Goal: Task Accomplishment & Management: Use online tool/utility

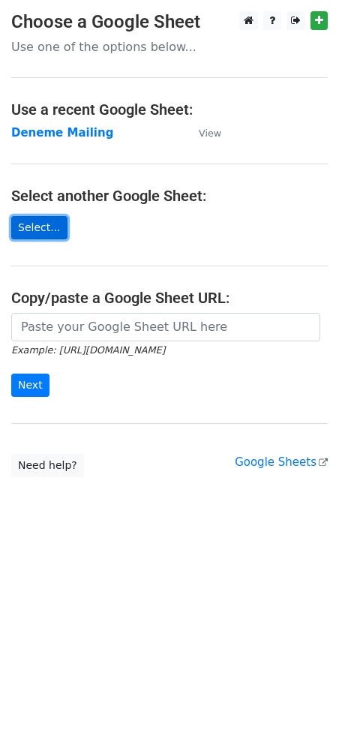
click at [28, 222] on link "Select..." at bounding box center [39, 227] width 56 height 23
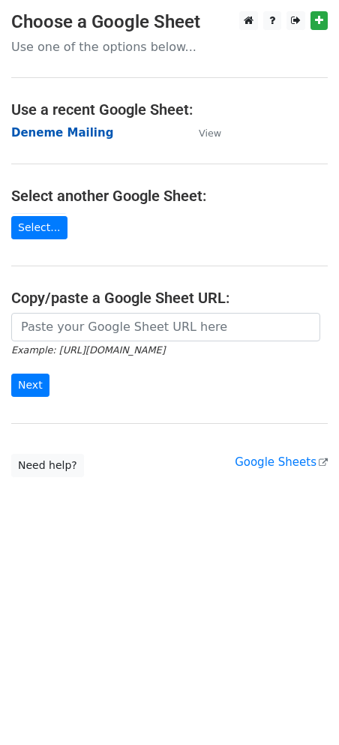
click at [81, 131] on strong "Deneme Mailing" at bounding box center [62, 133] width 102 height 14
click at [62, 119] on main "Choose a Google Sheet Use one of the options below... Use a recent Google Sheet…" at bounding box center [169, 244] width 339 height 466
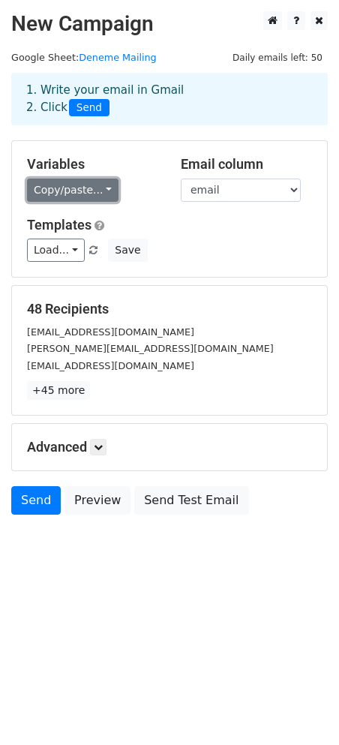
click at [92, 183] on link "Copy/paste..." at bounding box center [73, 190] width 92 height 23
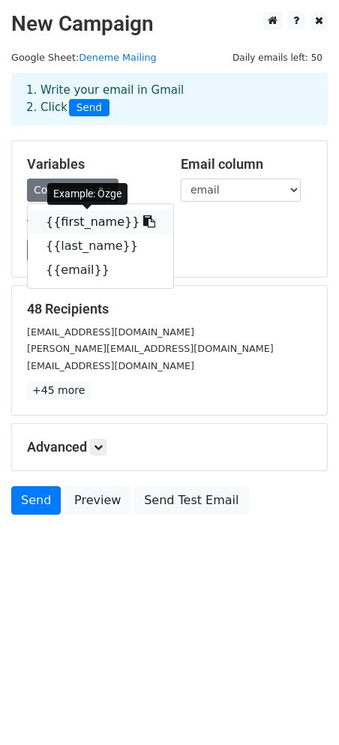
click at [89, 223] on link "{{first_name}}" at bounding box center [101, 222] width 146 height 24
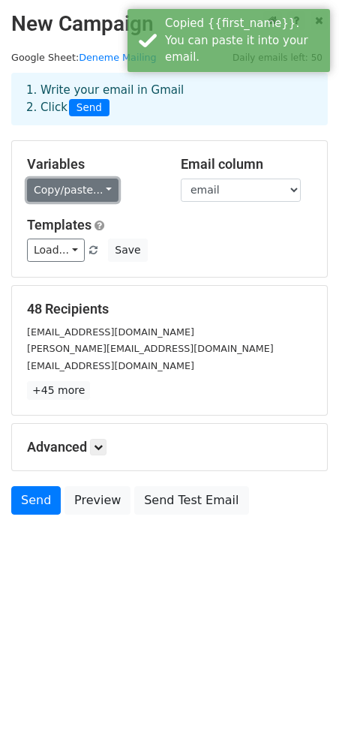
click at [88, 195] on link "Copy/paste..." at bounding box center [73, 190] width 92 height 23
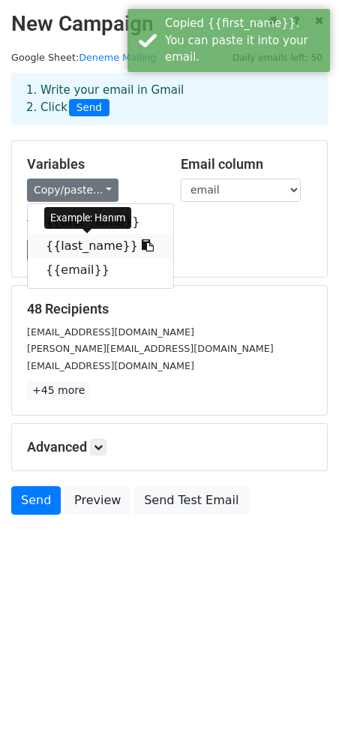
click at [86, 251] on link "{{last_name}}" at bounding box center [101, 246] width 146 height 24
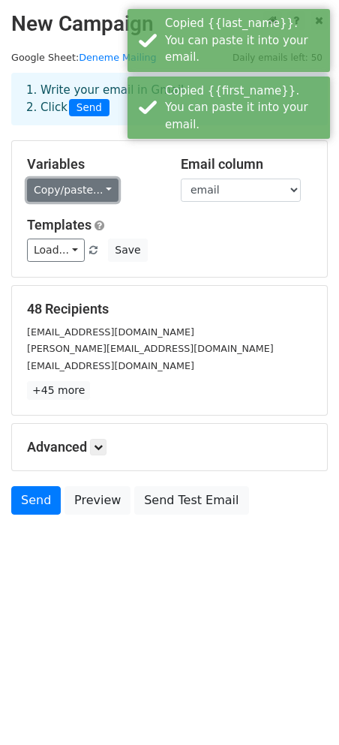
click at [86, 196] on link "Copy/paste..." at bounding box center [73, 190] width 92 height 23
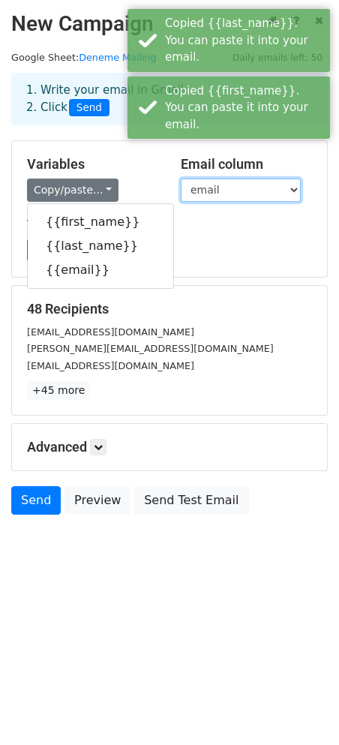
click at [244, 195] on select "first_name last_name email" at bounding box center [241, 190] width 120 height 23
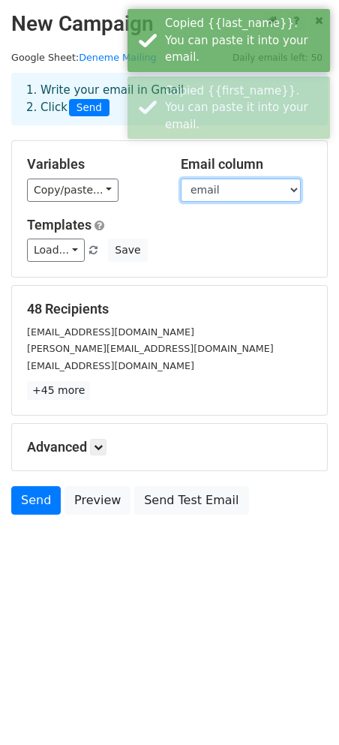
click at [181, 179] on select "first_name last_name email" at bounding box center [241, 190] width 120 height 23
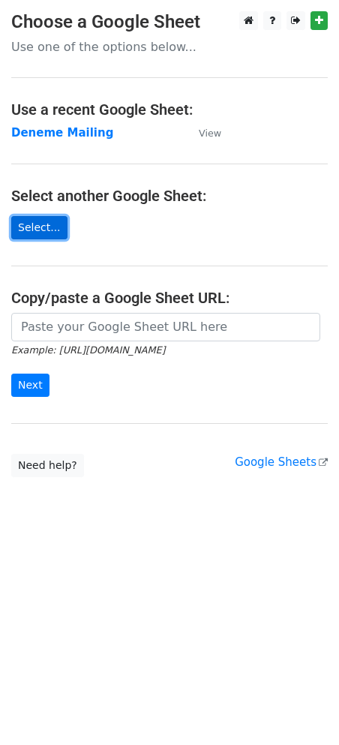
click at [40, 233] on link "Select..." at bounding box center [39, 227] width 56 height 23
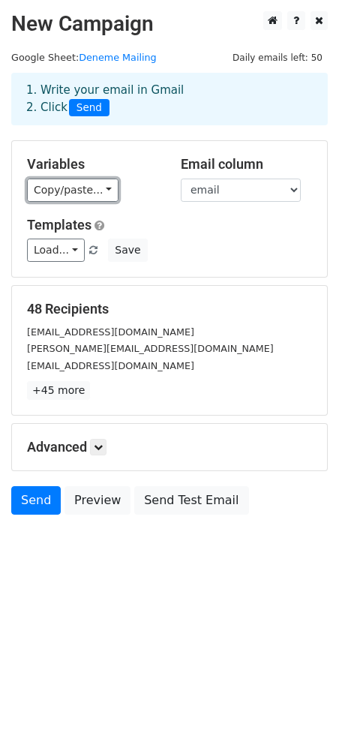
click at [101, 188] on link "Copy/paste..." at bounding box center [73, 190] width 92 height 23
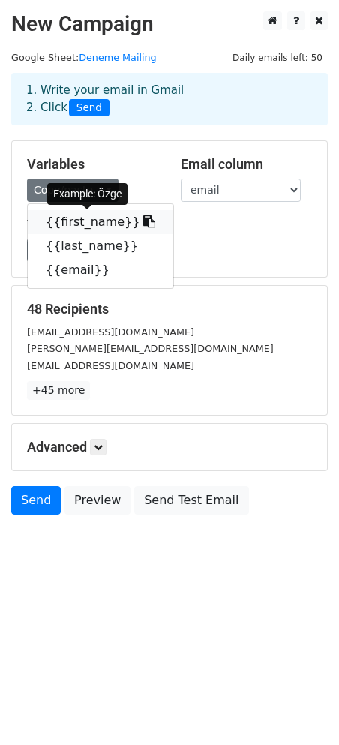
click at [99, 219] on link "{{first_name}}" at bounding box center [101, 222] width 146 height 24
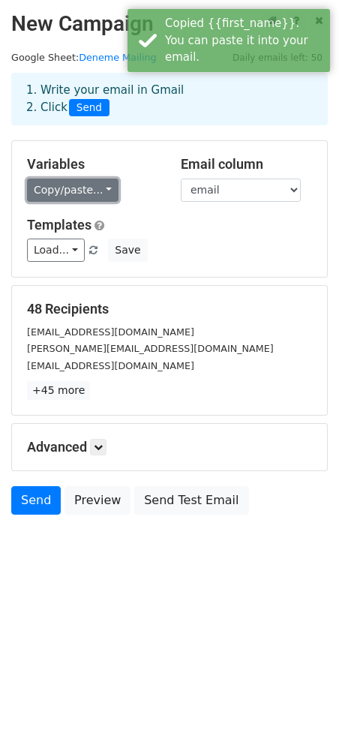
click at [94, 194] on link "Copy/paste..." at bounding box center [73, 190] width 92 height 23
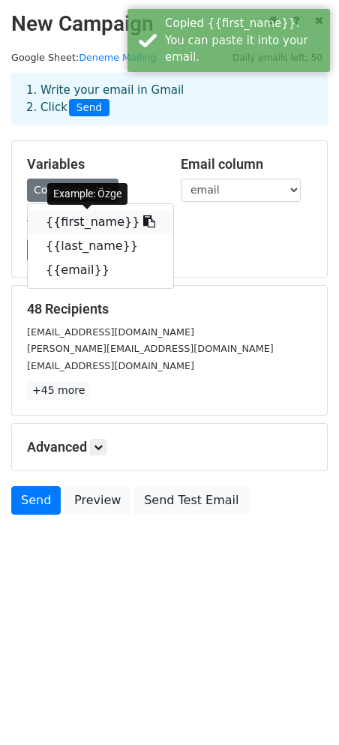
click at [143, 224] on icon at bounding box center [149, 221] width 12 height 12
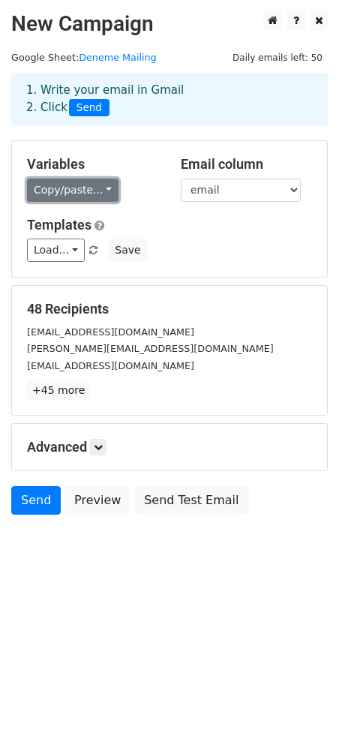
click at [98, 185] on link "Copy/paste..." at bounding box center [73, 190] width 92 height 23
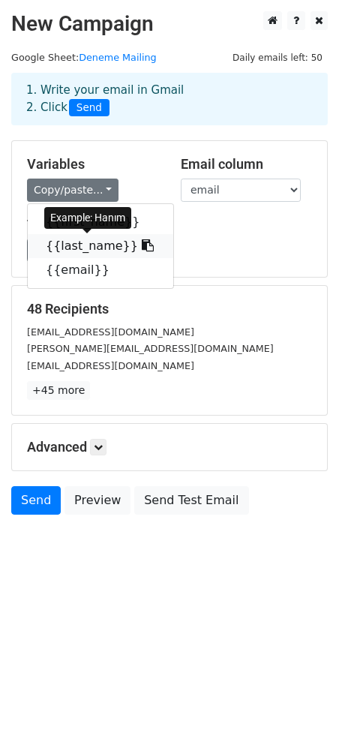
click at [142, 243] on icon at bounding box center [148, 245] width 12 height 12
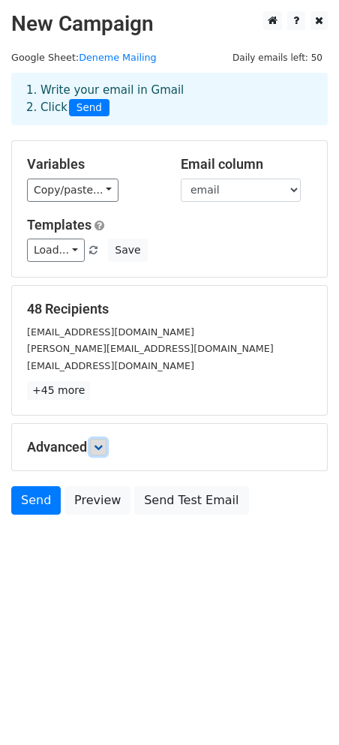
click at [103, 454] on link at bounding box center [98, 447] width 17 height 17
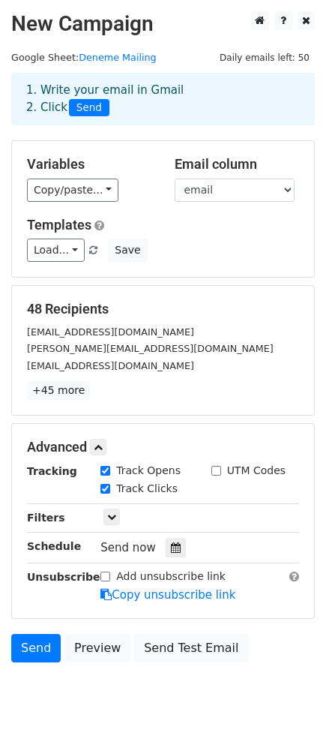
click at [218, 466] on div "UTM Codes" at bounding box center [249, 471] width 74 height 16
click at [216, 473] on input "UTM Codes" at bounding box center [217, 471] width 10 height 10
checkbox input "true"
click at [108, 516] on icon at bounding box center [111, 517] width 9 height 9
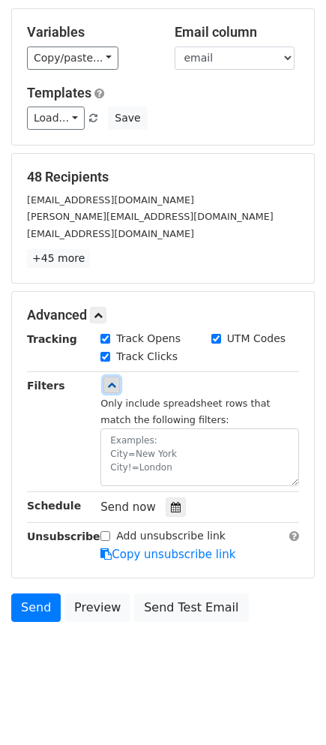
scroll to position [137, 0]
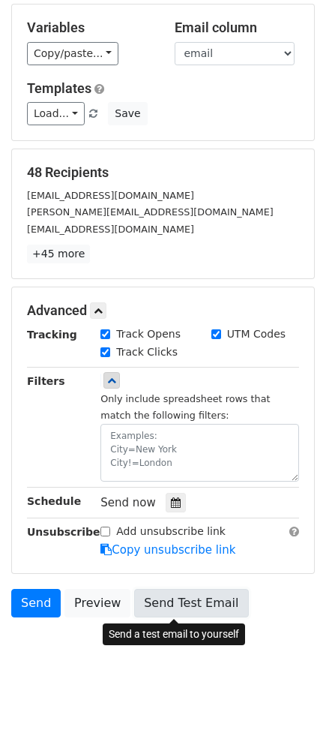
click at [160, 608] on link "Send Test Email" at bounding box center [191, 603] width 114 height 29
click at [201, 597] on link "Send Test Email" at bounding box center [191, 603] width 114 height 29
click at [184, 600] on link "Send Test Email" at bounding box center [191, 603] width 114 height 29
